Goal: Complete application form

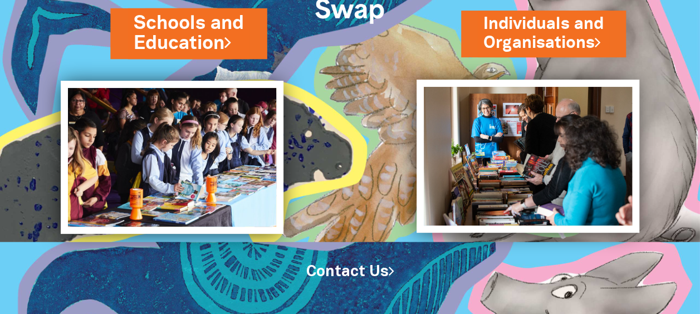
click at [198, 24] on link "Schools and Education" at bounding box center [189, 33] width 110 height 47
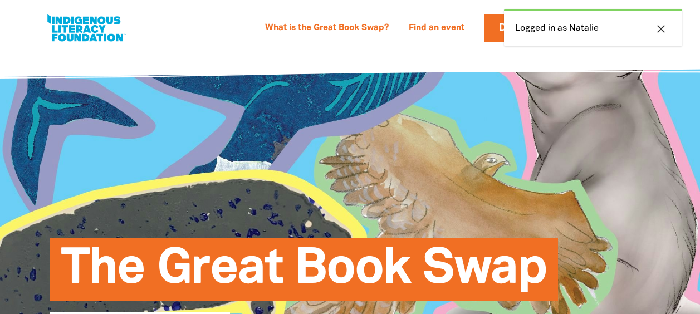
select select "k12"
click at [364, 24] on link "What is the Great Book Swap?" at bounding box center [326, 28] width 137 height 18
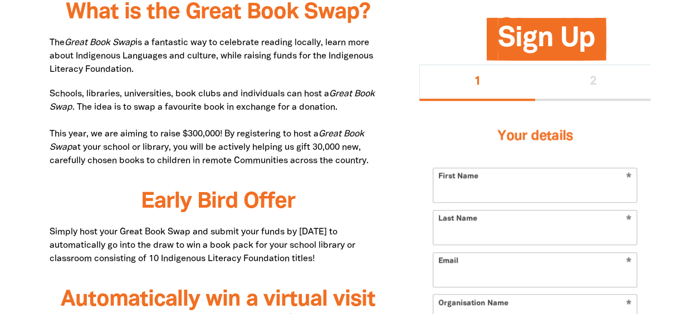
type input "[PERSON_NAME]"
type input "[EMAIL_ADDRESS][DOMAIN_NAME]"
type input "[GEOGRAPHIC_DATA]"
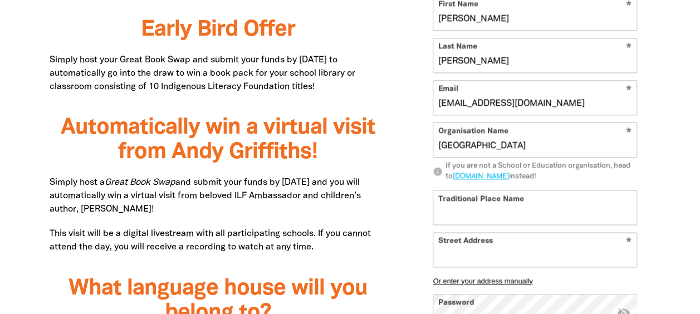
select select "k12"
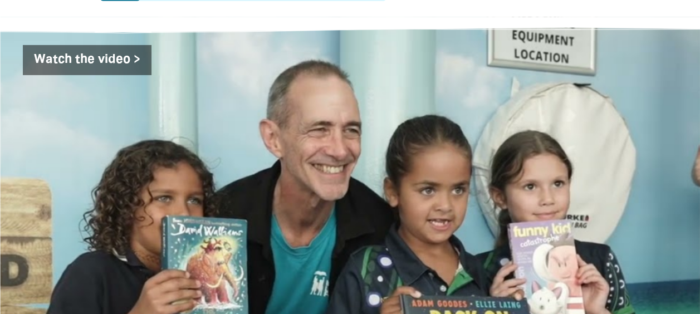
scroll to position [1795, 0]
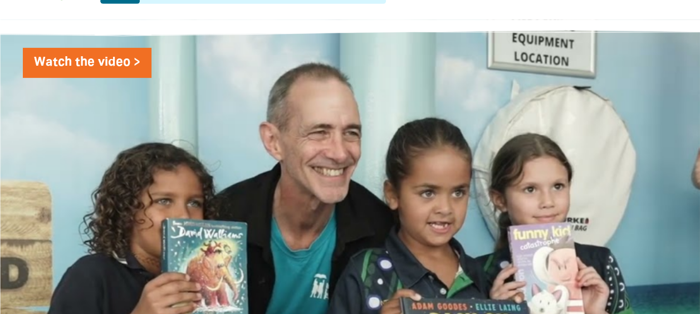
click at [107, 48] on link "Watch the video >" at bounding box center [87, 63] width 129 height 30
